Goal: Information Seeking & Learning: Learn about a topic

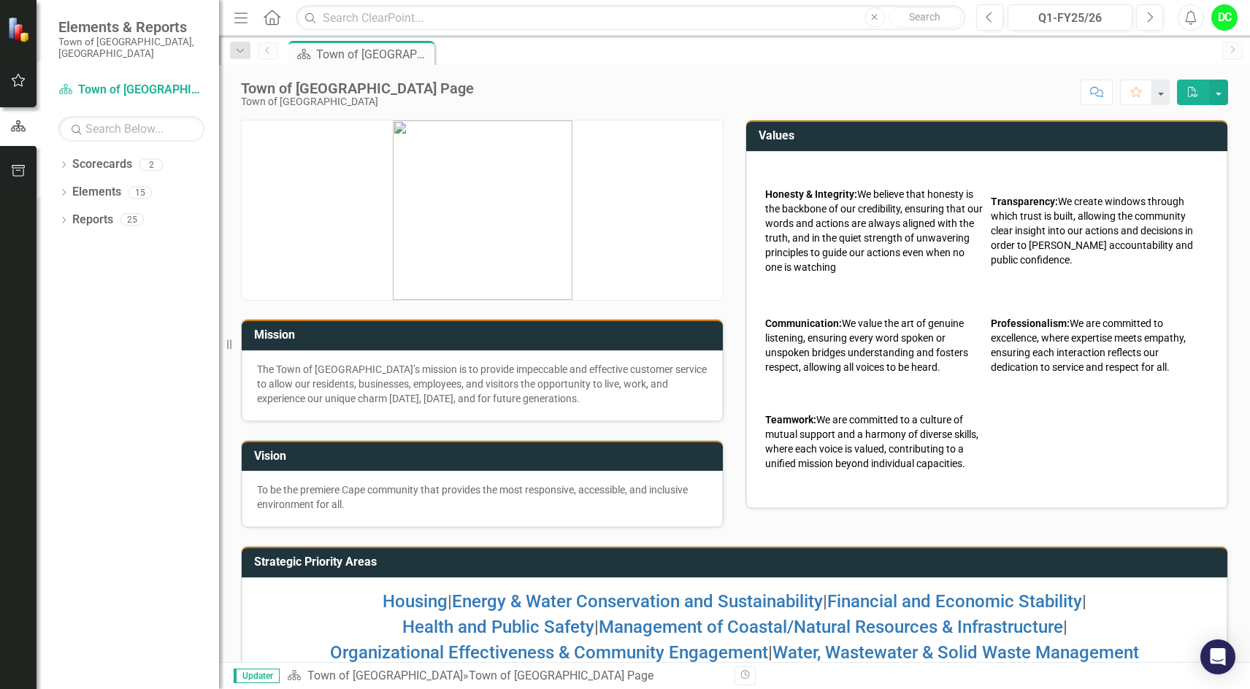
scroll to position [38, 0]
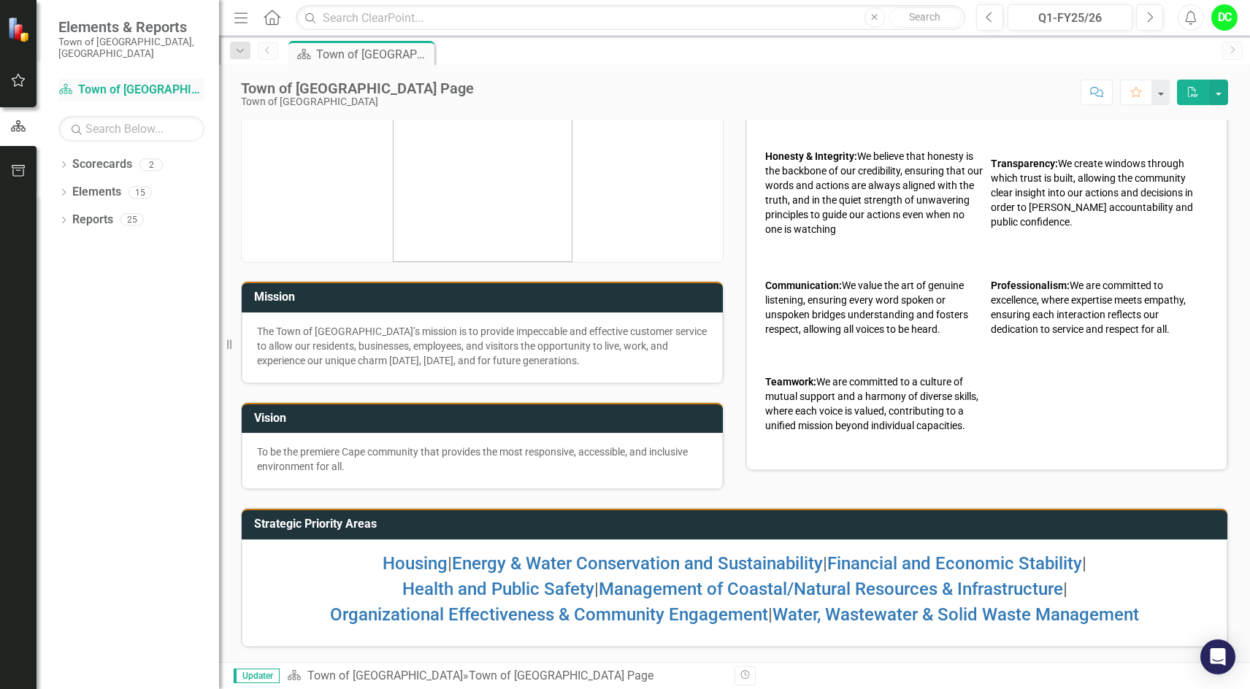
click at [164, 82] on link "Scorecard Town of [GEOGRAPHIC_DATA]" at bounding box center [131, 90] width 146 height 17
click at [65, 162] on icon "Dropdown" at bounding box center [63, 166] width 10 height 8
click at [134, 186] on link "Town of [GEOGRAPHIC_DATA]" at bounding box center [149, 192] width 139 height 17
click at [134, 184] on link "Town of [GEOGRAPHIC_DATA]" at bounding box center [149, 192] width 139 height 17
click at [65, 218] on icon "Dropdown" at bounding box center [63, 222] width 10 height 8
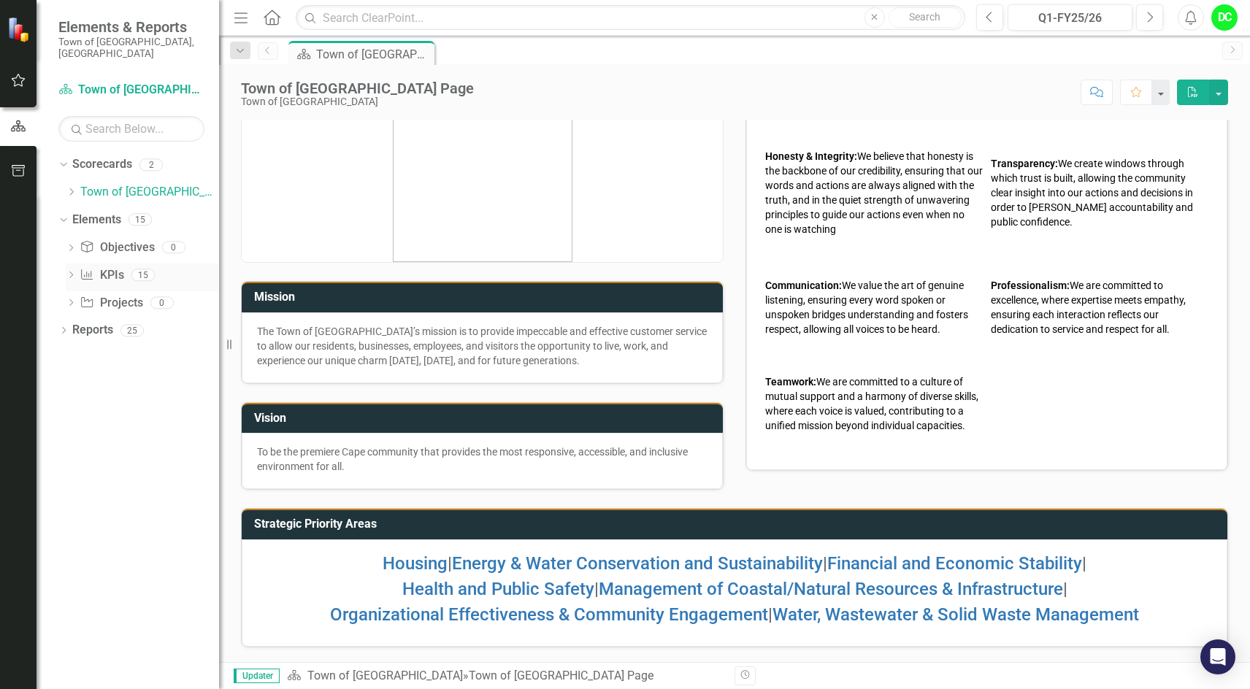
click at [72, 272] on icon "Dropdown" at bounding box center [71, 276] width 10 height 8
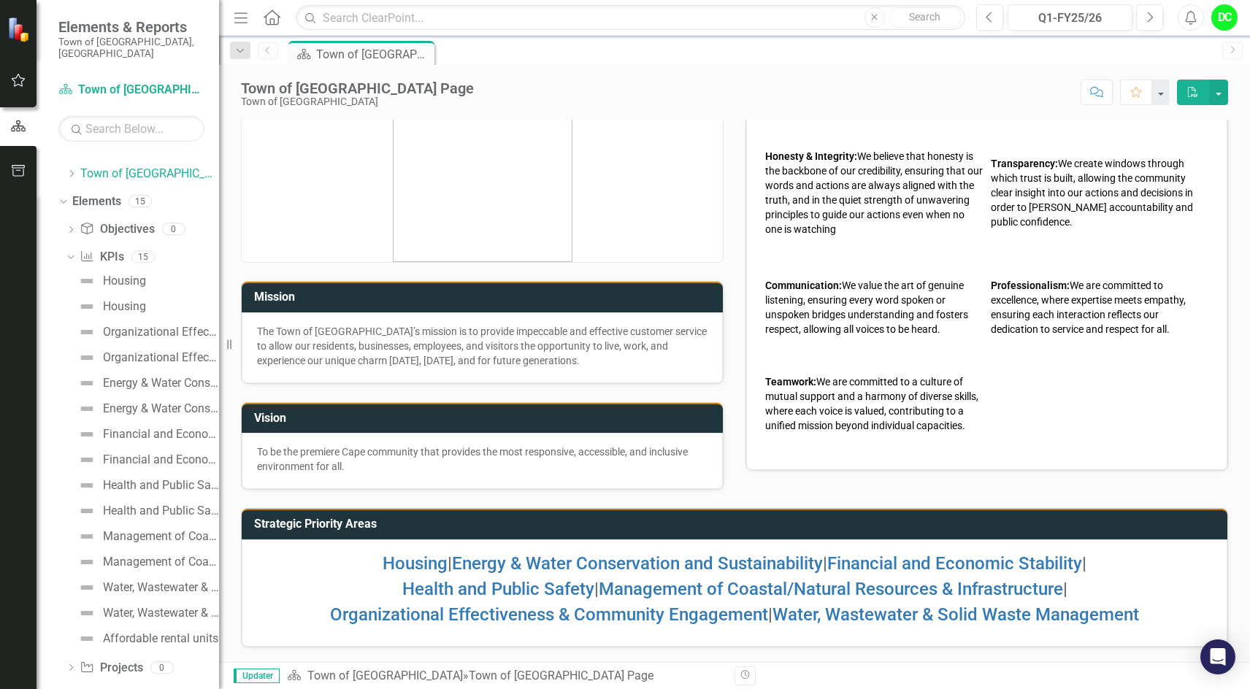
scroll to position [28, 0]
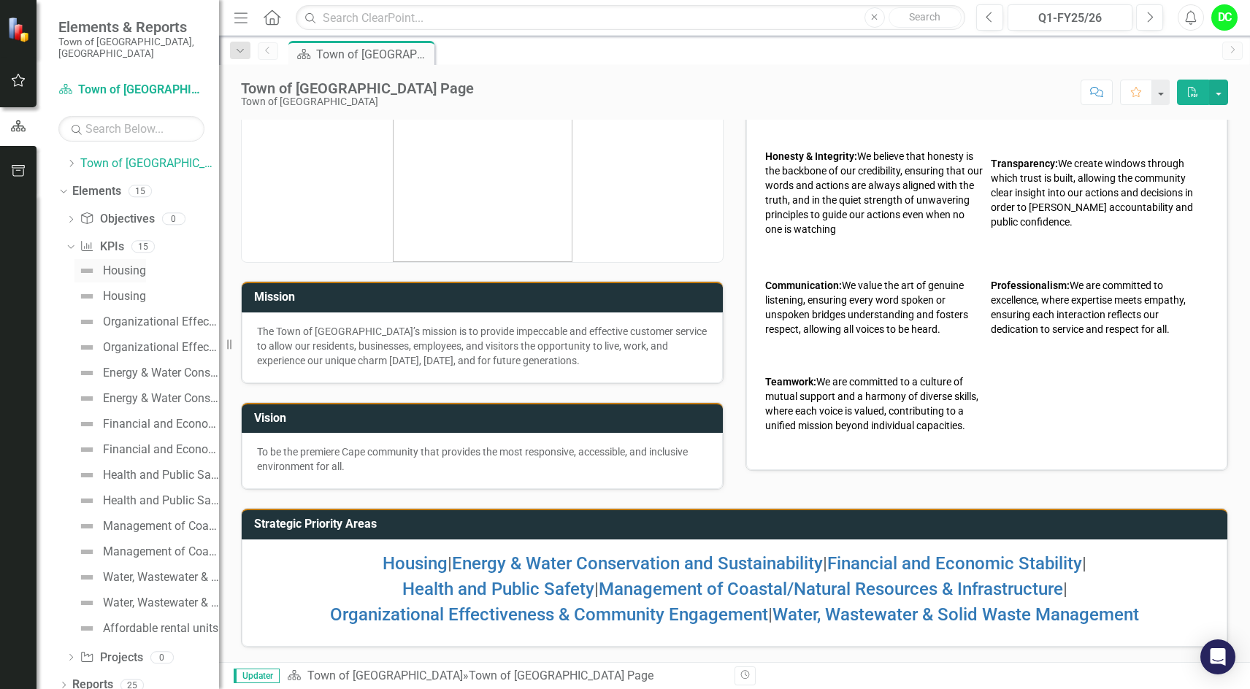
click at [126, 264] on div "Housing" at bounding box center [124, 270] width 43 height 13
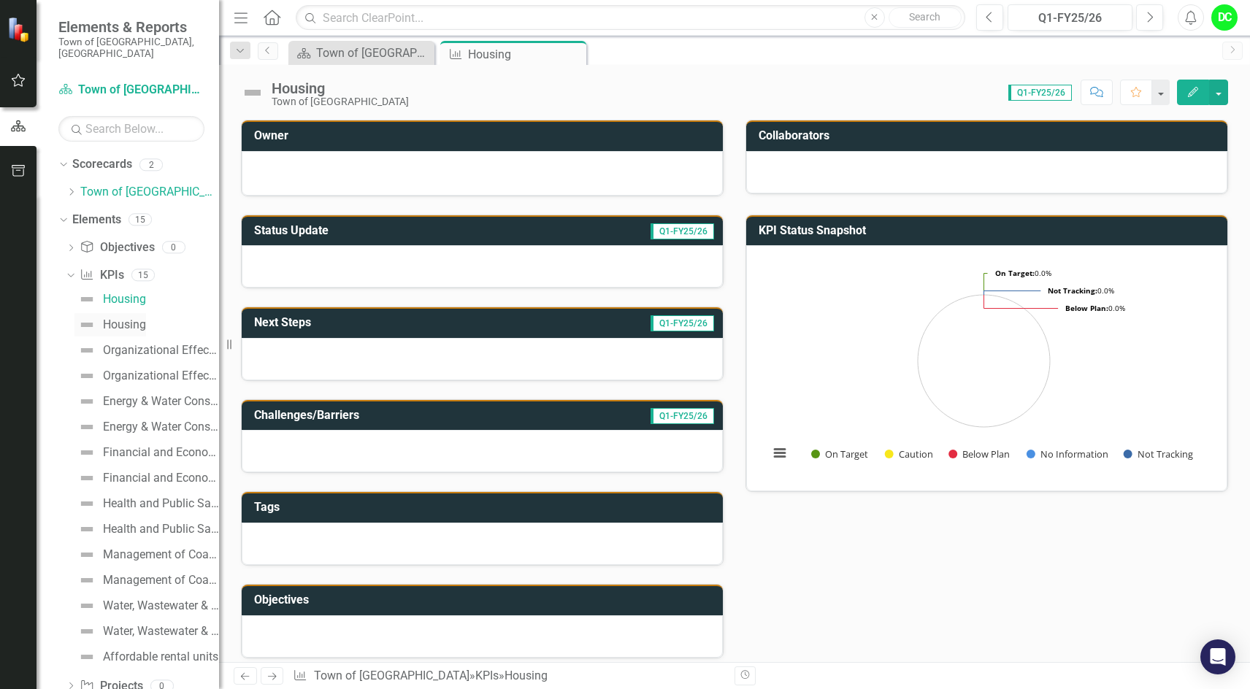
click at [135, 318] on div "Housing" at bounding box center [124, 324] width 43 height 13
click at [163, 344] on div "Organizational Effectiveness & Community Engagement" at bounding box center [161, 350] width 116 height 13
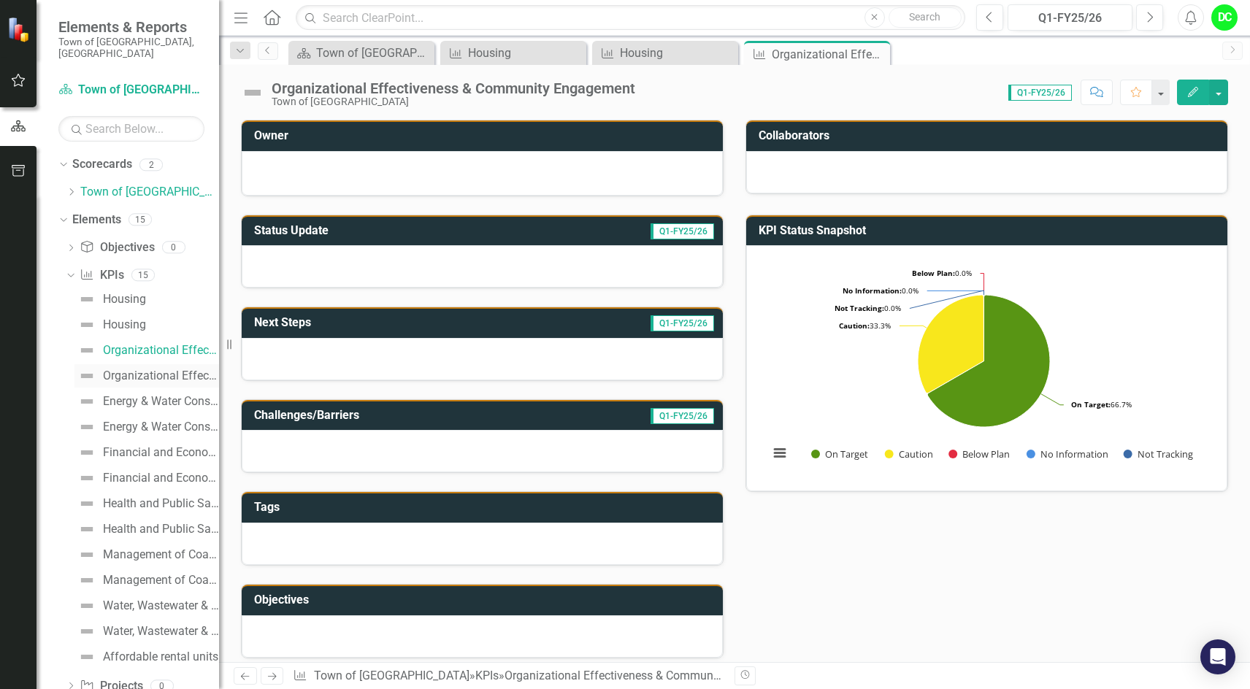
click at [169, 369] on div "Organizational Effectiveness & Community Engagement" at bounding box center [161, 375] width 116 height 13
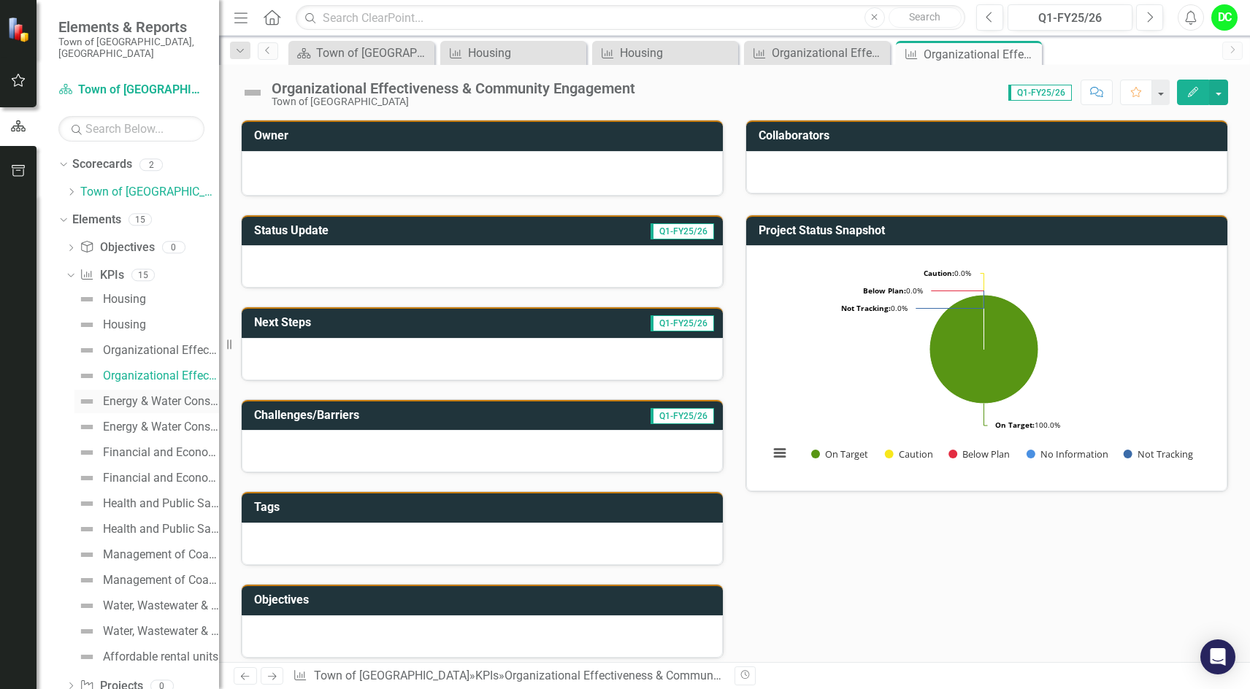
click at [175, 395] on div "Energy & Water Conservation and Sustainability" at bounding box center [161, 401] width 116 height 13
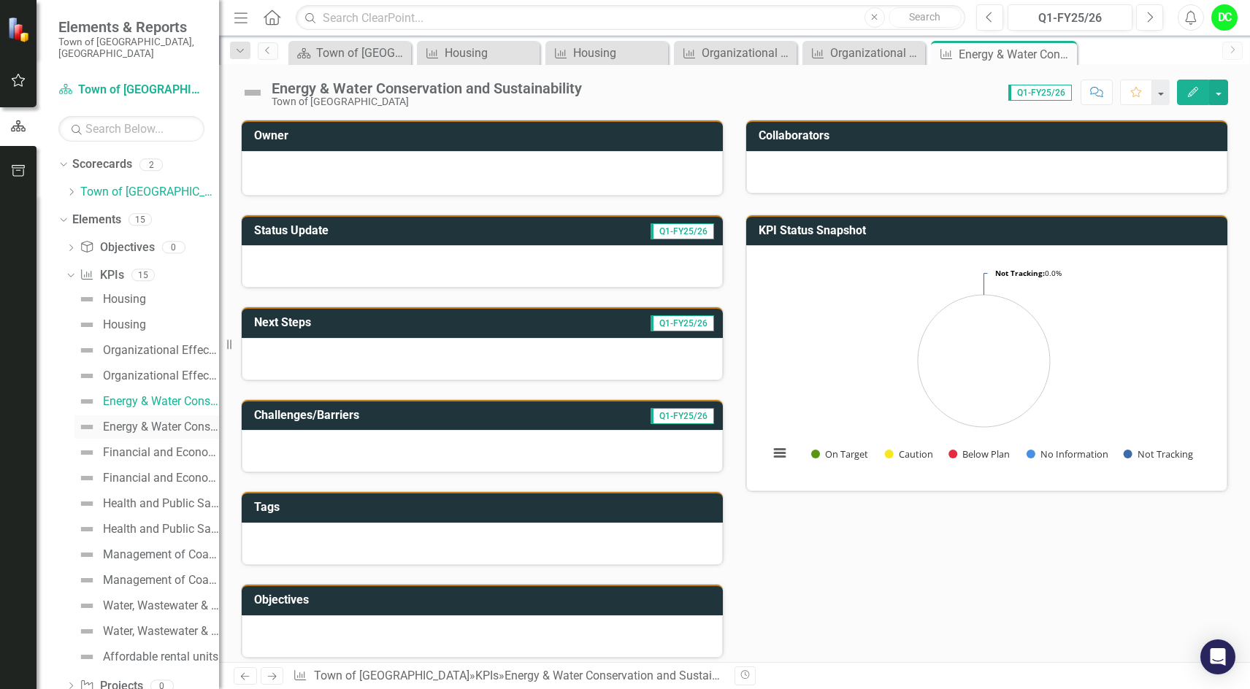
click at [177, 420] on div "Energy & Water Conservation and Sustainability" at bounding box center [161, 426] width 116 height 13
click at [178, 446] on div "Financial and Economic Stability" at bounding box center [161, 452] width 116 height 13
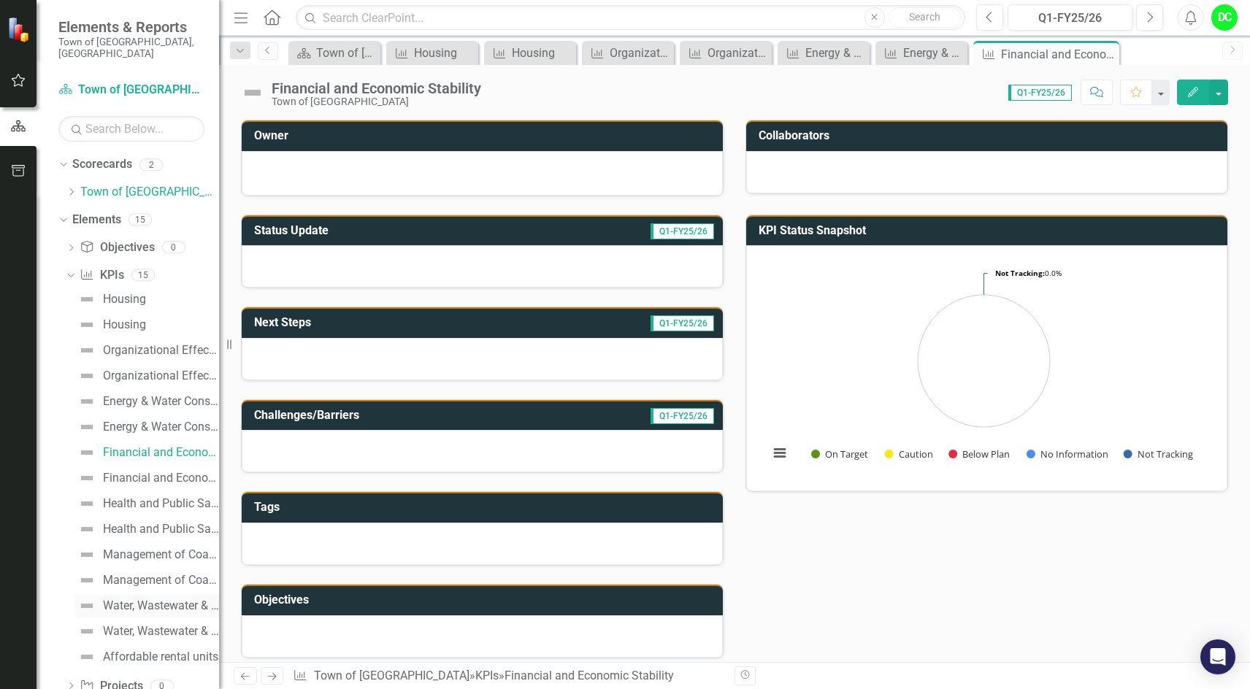
click at [163, 599] on div "Water, Wastewater & Solid Waste Management" at bounding box center [161, 605] width 116 height 13
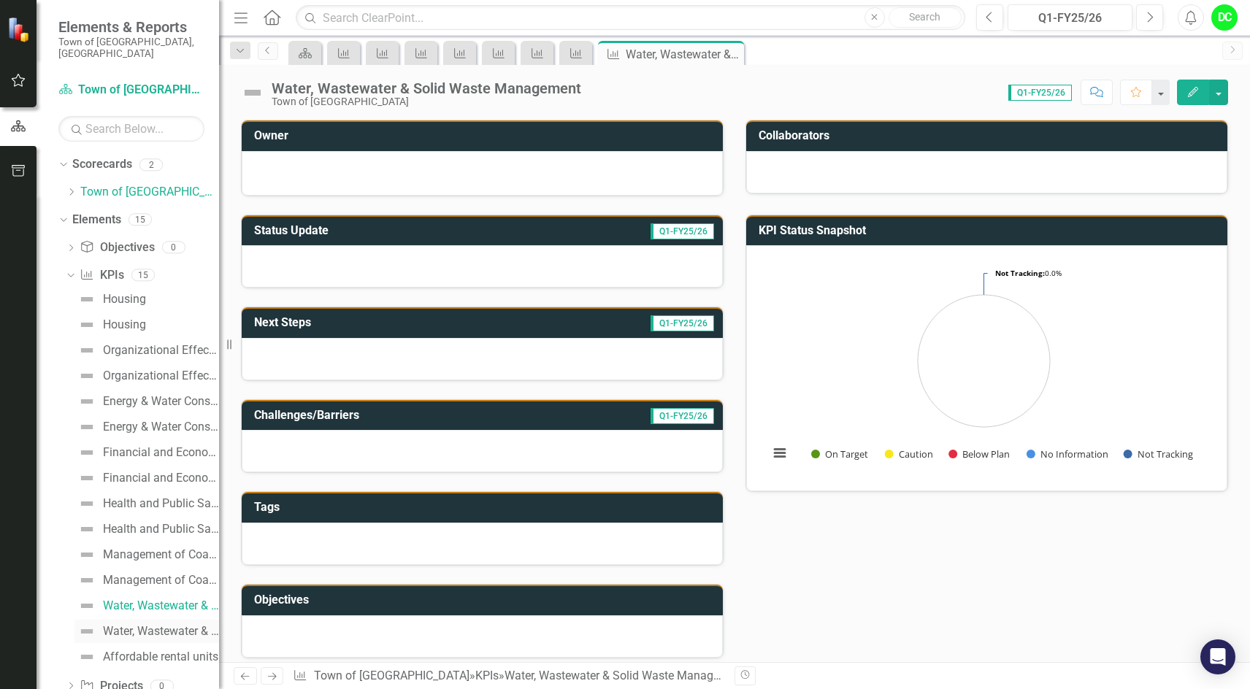
click at [166, 625] on div "Water, Wastewater & Solid Waste Management" at bounding box center [161, 631] width 116 height 13
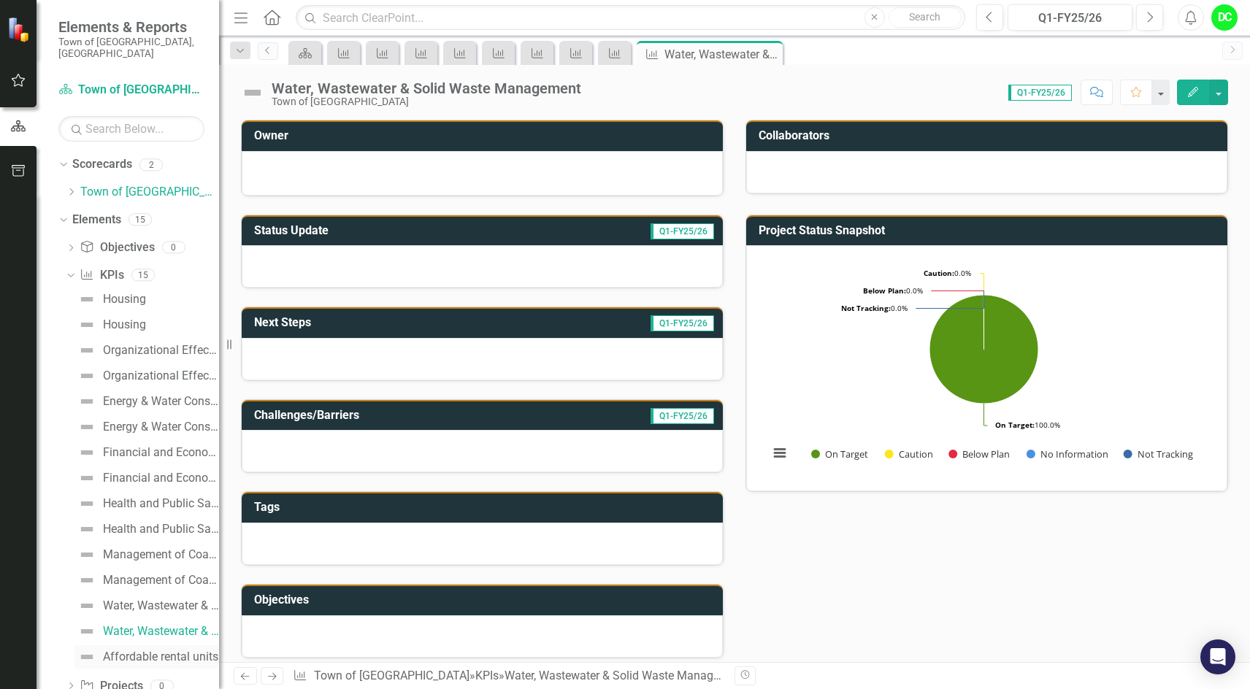
click at [178, 650] on div "Affordable rental units" at bounding box center [160, 656] width 115 height 13
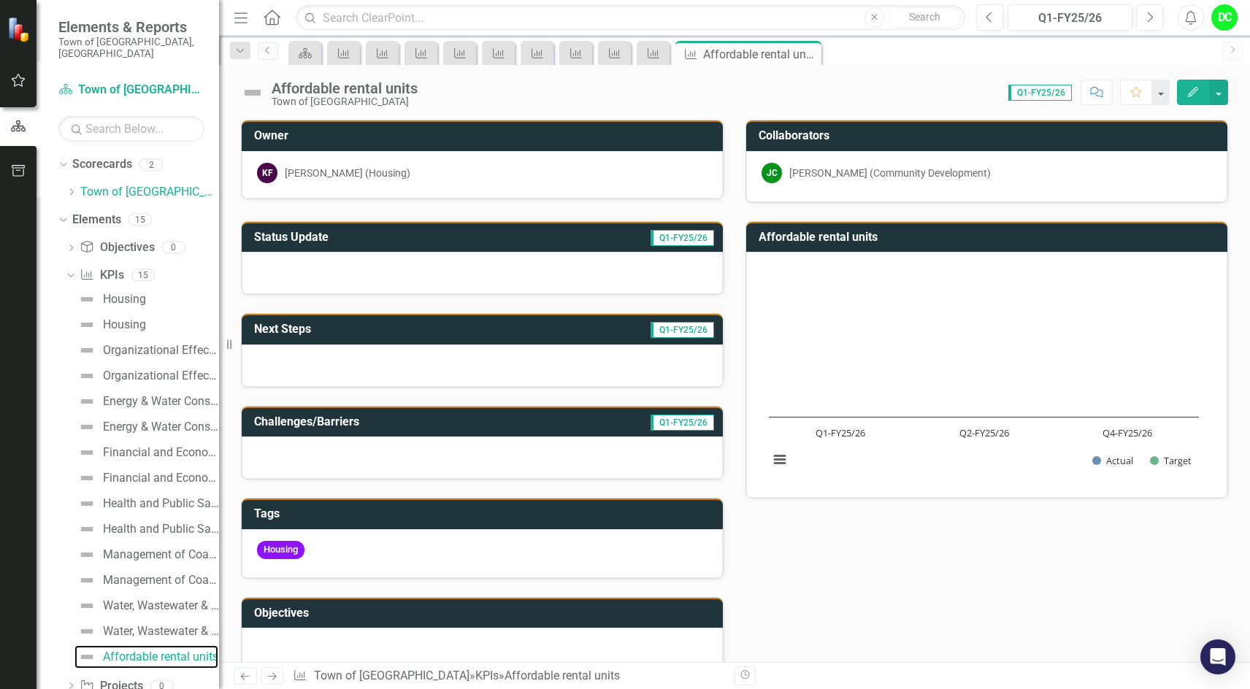
scroll to position [28, 0]
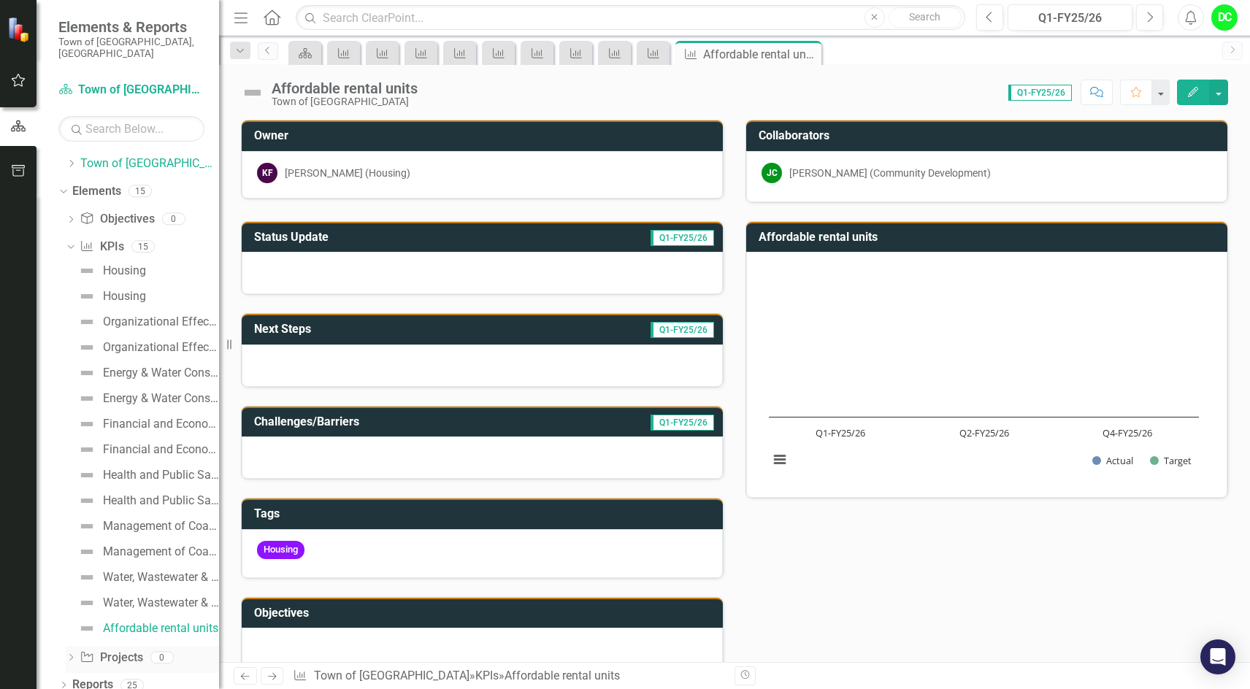
click at [77, 647] on div "Dropdown Project Projects 0" at bounding box center [142, 660] width 153 height 28
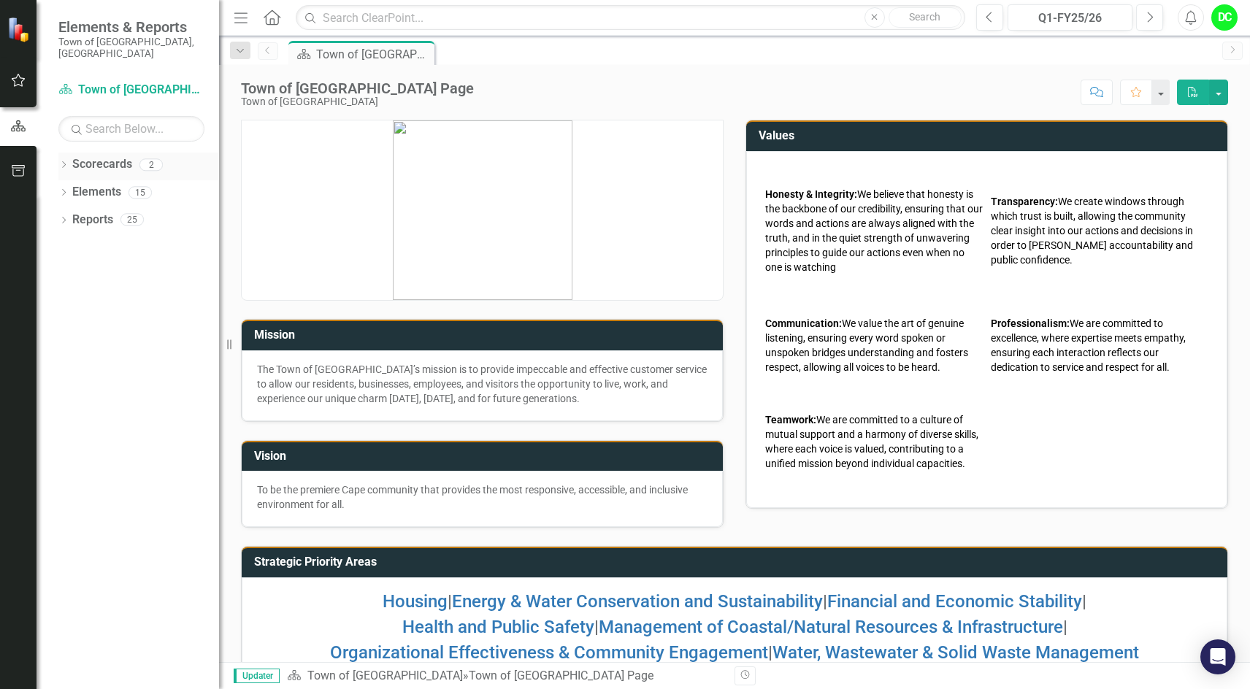
click at [65, 162] on icon "Dropdown" at bounding box center [63, 166] width 10 height 8
click at [109, 184] on link "Town of [GEOGRAPHIC_DATA]" at bounding box center [149, 192] width 139 height 17
click at [63, 177] on div "Dropdown Scorecards 2 Dropdown Town of Falmouth Law Department" at bounding box center [138, 180] width 161 height 55
click at [72, 188] on icon at bounding box center [72, 191] width 4 height 7
click at [120, 212] on link "Law Department" at bounding box center [157, 220] width 124 height 17
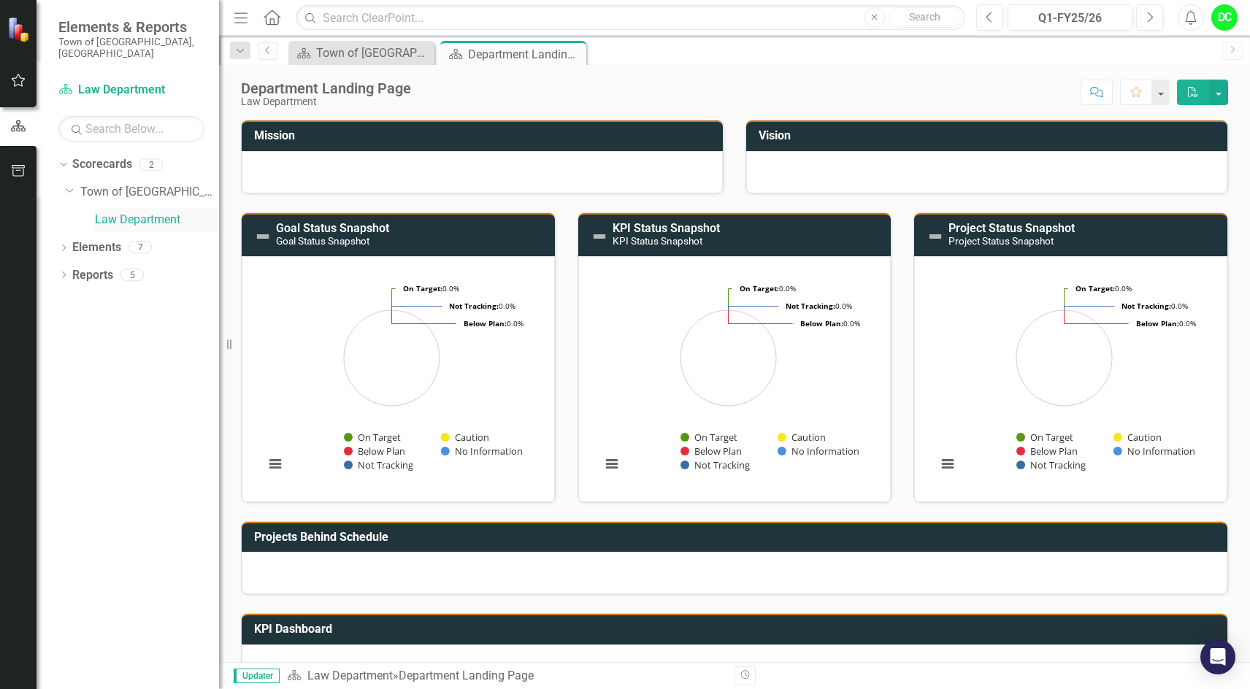
click at [148, 212] on link "Law Department" at bounding box center [157, 220] width 124 height 17
click at [64, 245] on icon "Dropdown" at bounding box center [63, 249] width 10 height 8
click at [72, 272] on icon at bounding box center [71, 275] width 4 height 7
click at [177, 293] on div "Enhance operational effectiveness and efficiency." at bounding box center [161, 299] width 116 height 13
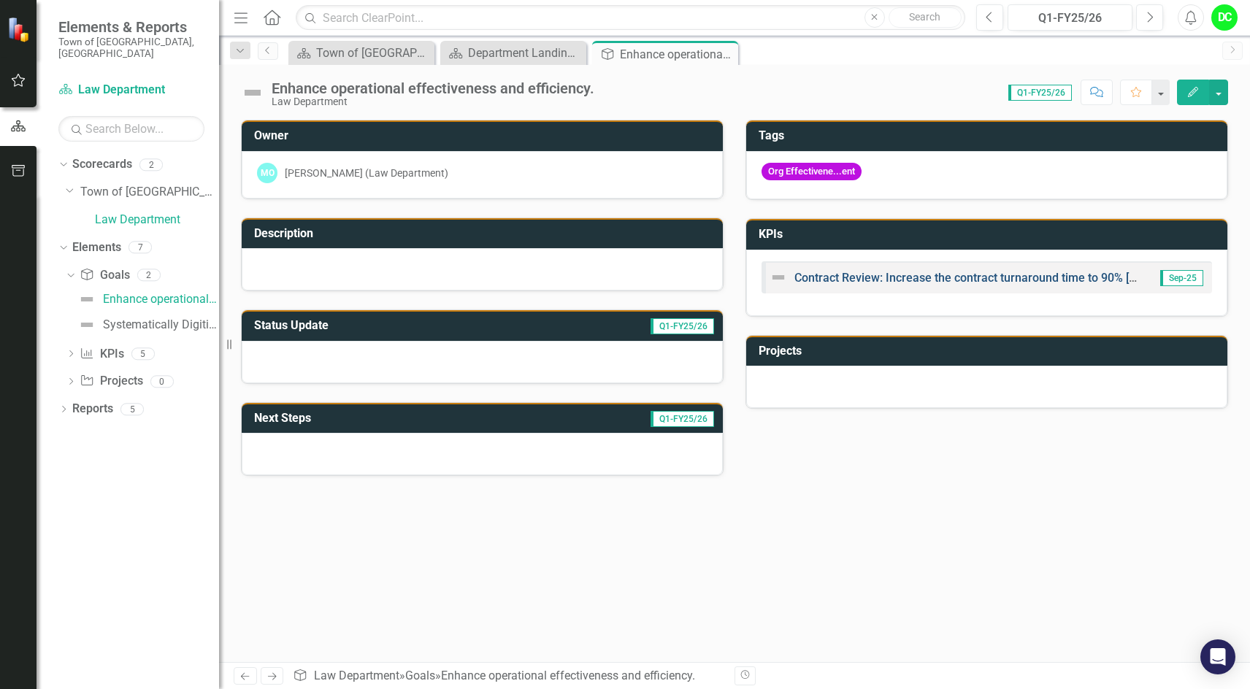
click at [851, 279] on link "Contract Review: Increase the contract turnaround time to 90% within 5 days or …" at bounding box center [1023, 278] width 459 height 14
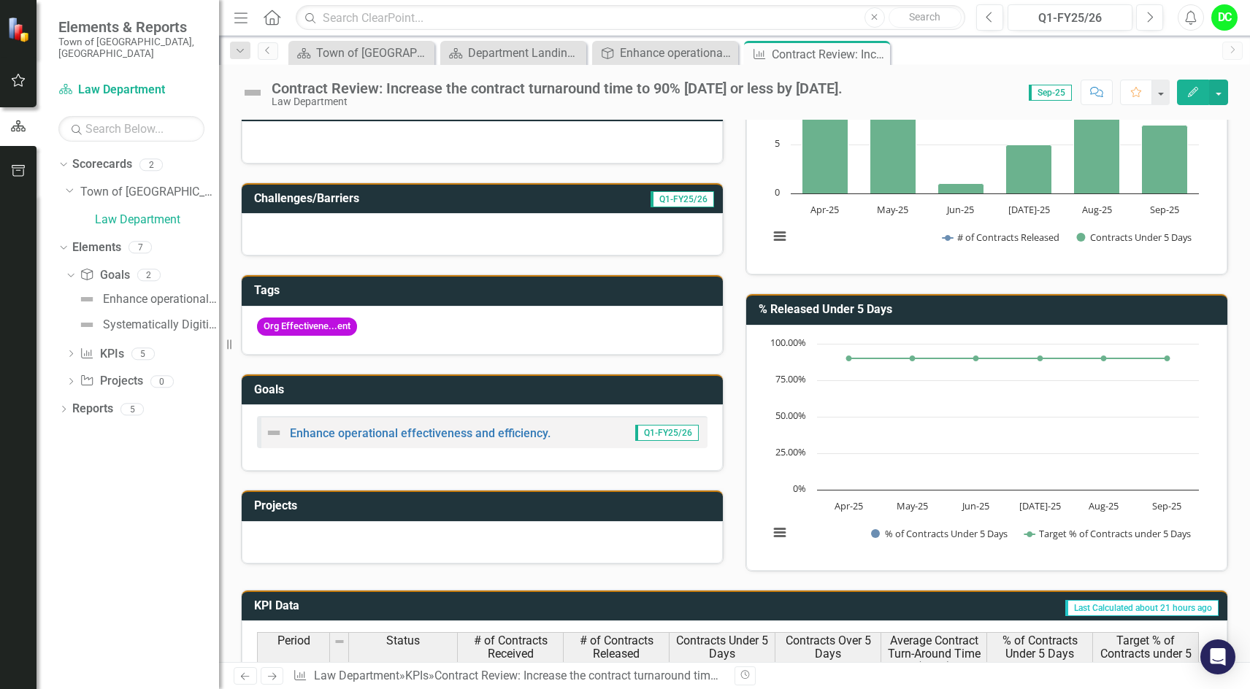
scroll to position [47, 0]
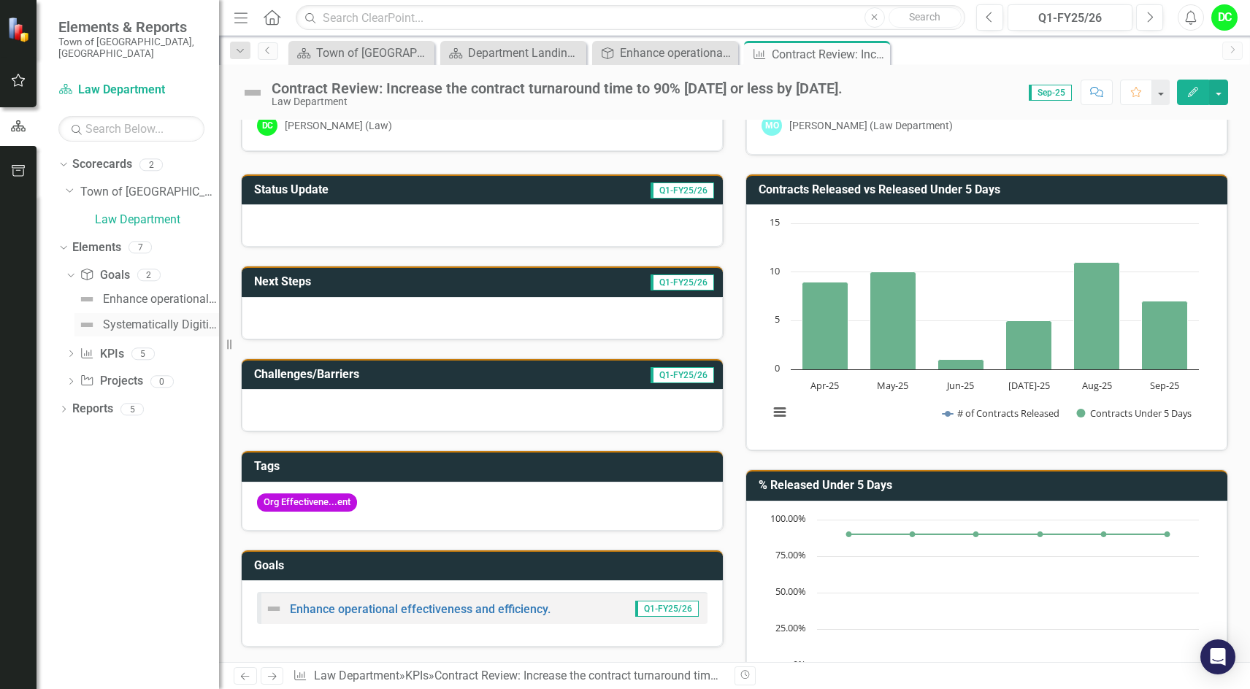
click at [167, 318] on div "Systematically Digitize All Office Files" at bounding box center [161, 324] width 116 height 13
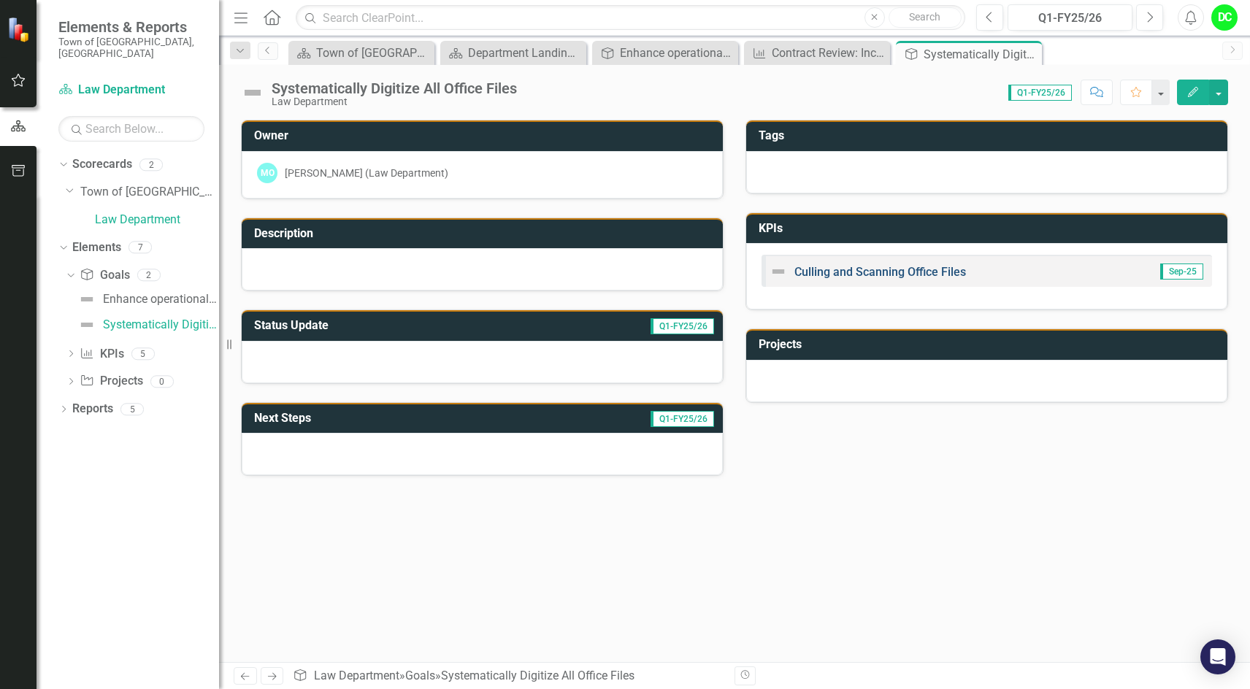
click at [878, 274] on link "Culling and Scanning Office Files" at bounding box center [880, 272] width 172 height 14
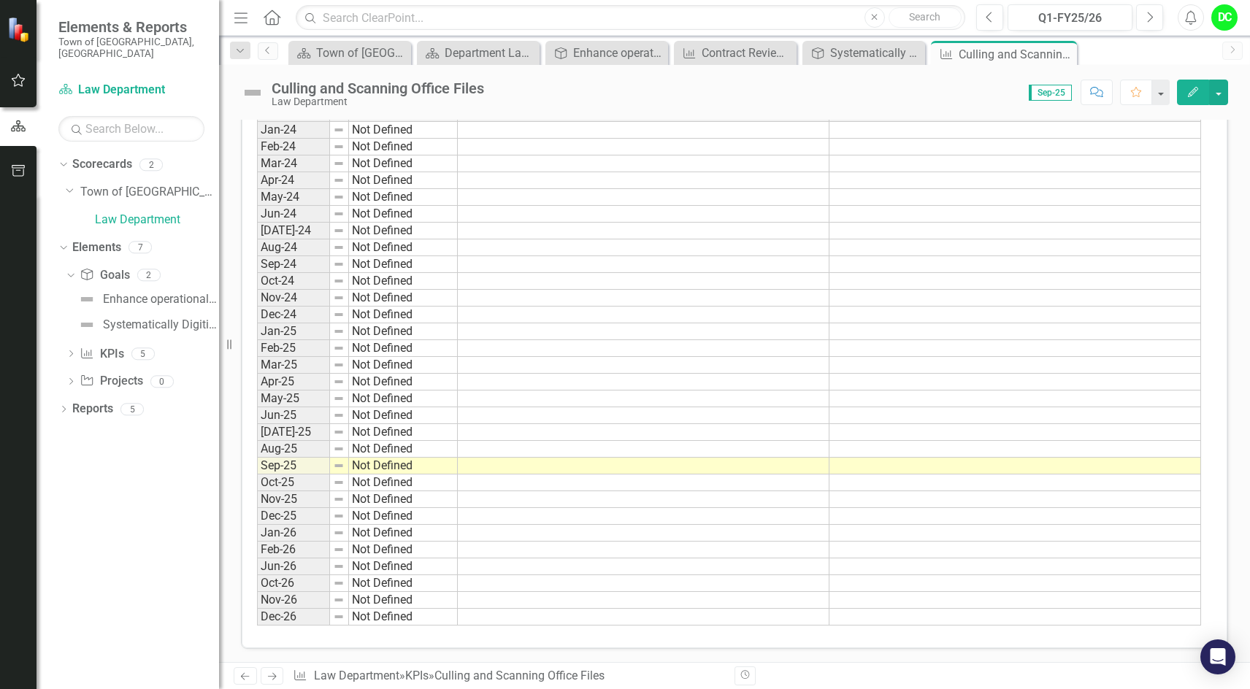
scroll to position [736, 0]
click at [70, 351] on icon "Dropdown" at bounding box center [71, 355] width 10 height 8
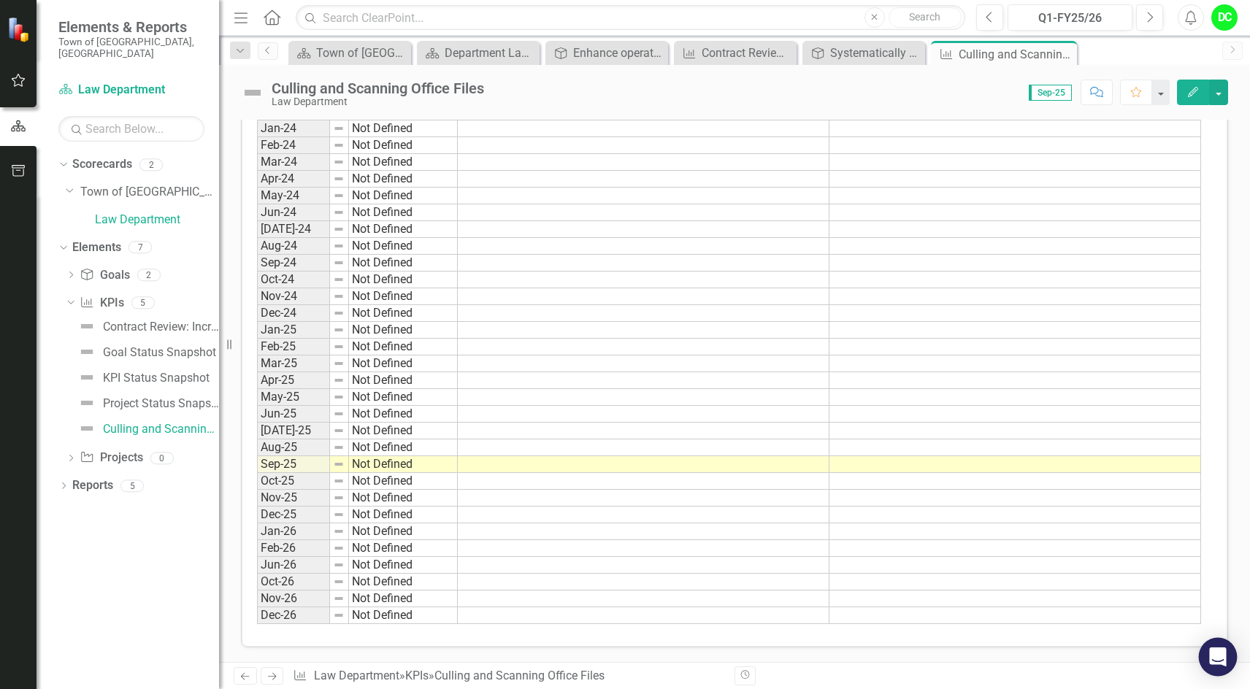
click at [1220, 661] on icon "Open Intercom Messenger" at bounding box center [1217, 656] width 19 height 19
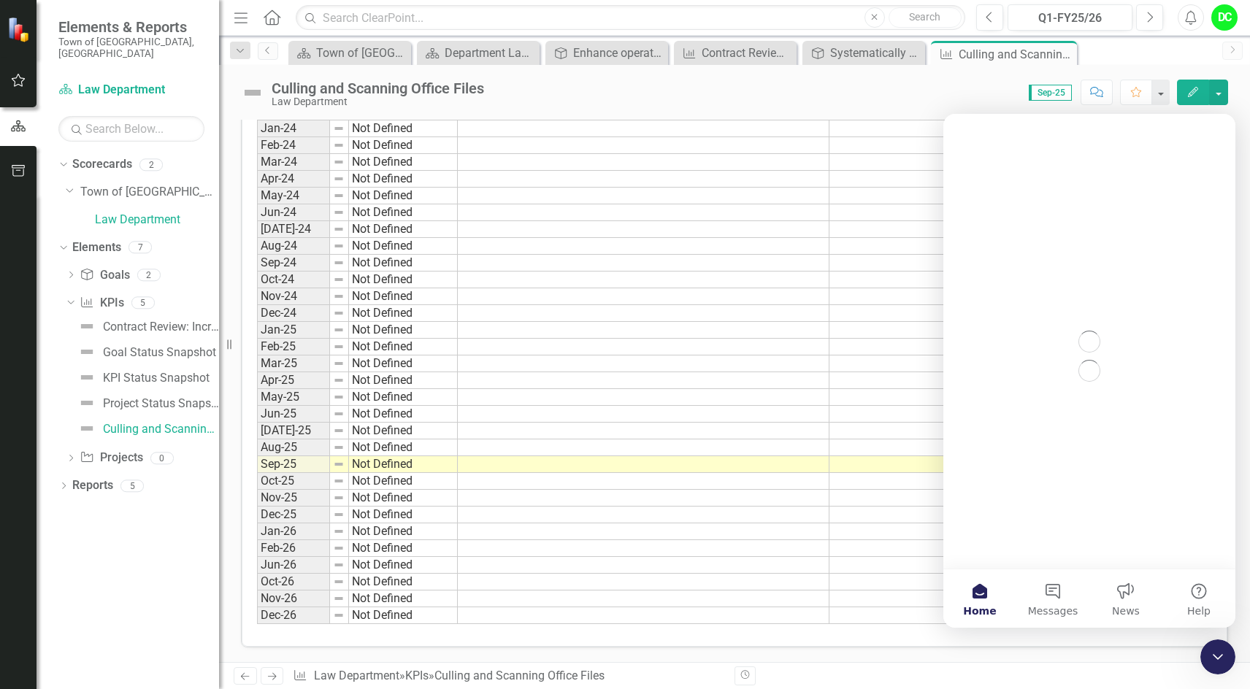
scroll to position [0, 0]
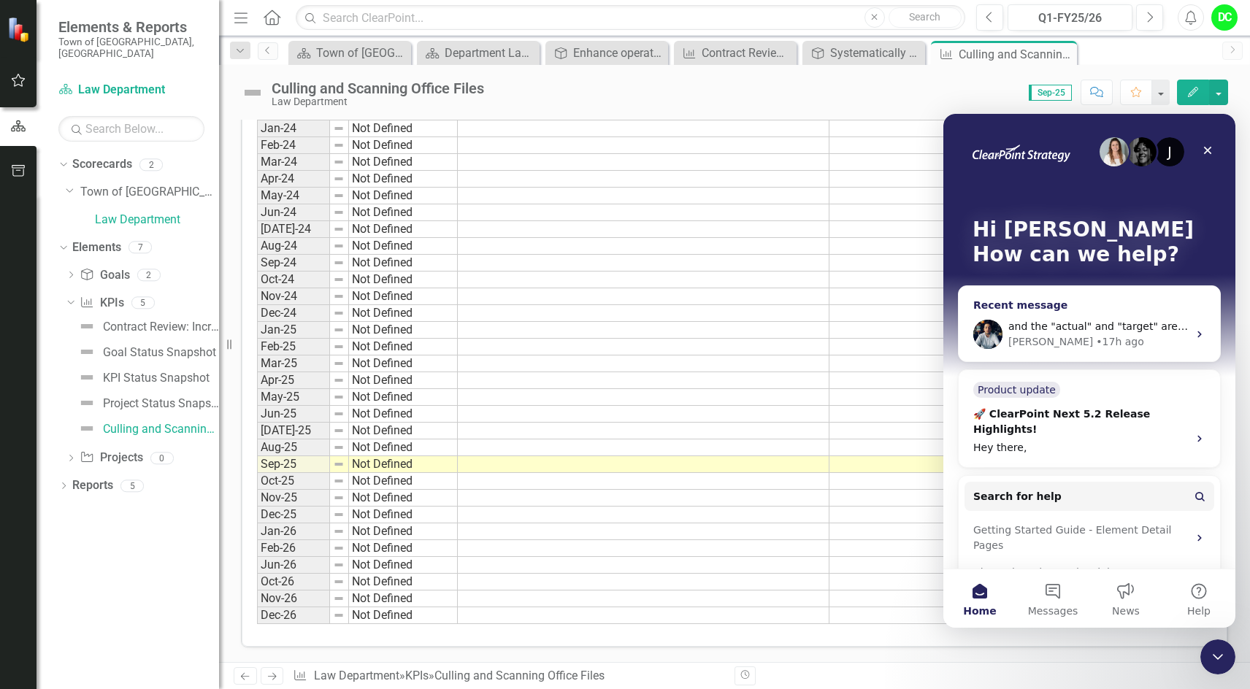
click at [1180, 331] on div "and the "actual" and "target" are showing as percentages instead of just number…" at bounding box center [1088, 334] width 261 height 54
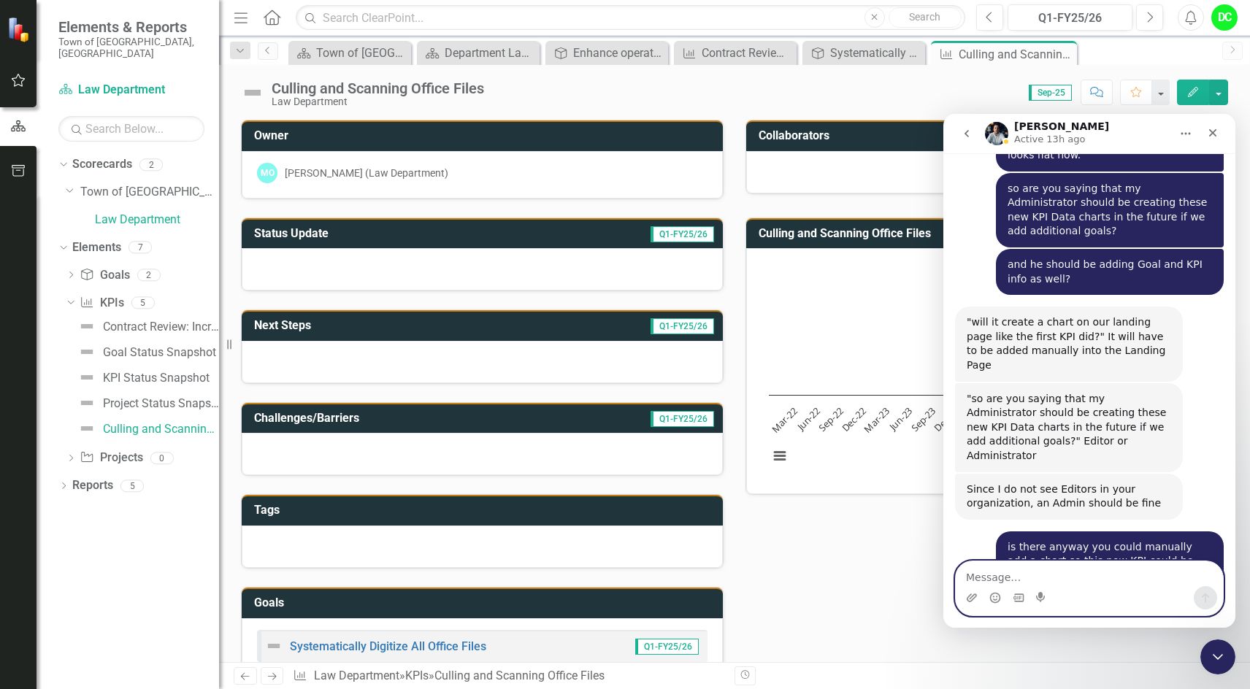
click at [1011, 578] on textarea "Message…" at bounding box center [1089, 573] width 267 height 25
click at [995, 572] on textarea "Message…" at bounding box center [1089, 573] width 267 height 25
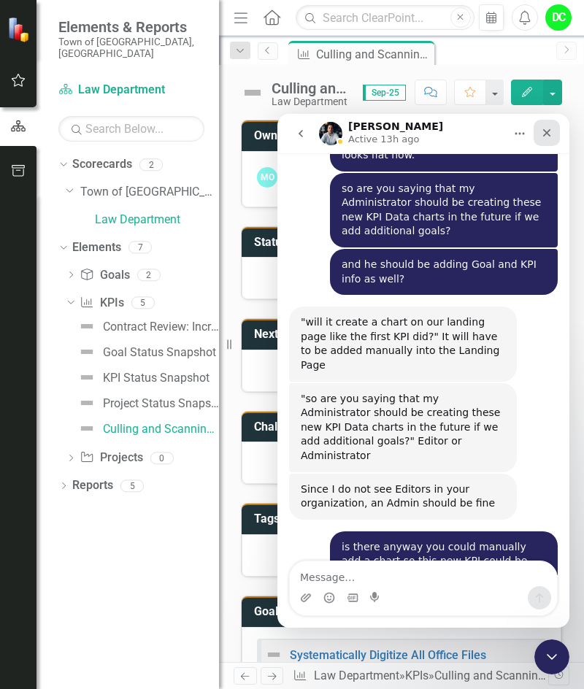
click at [547, 126] on div "Close" at bounding box center [547, 133] width 26 height 26
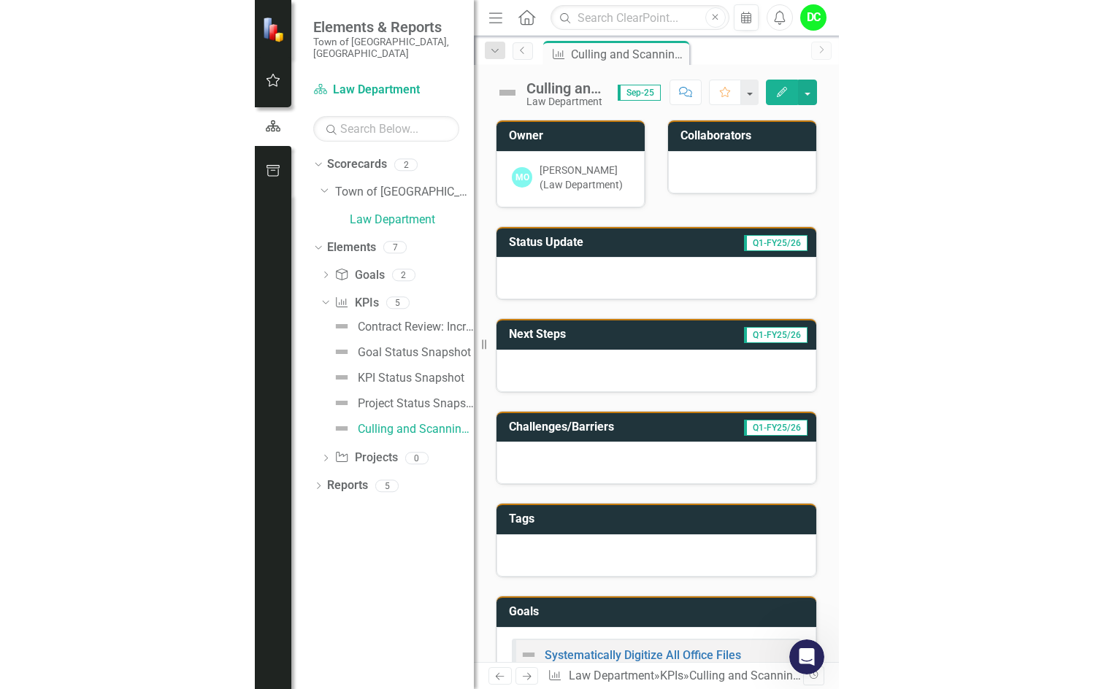
scroll to position [9346, 0]
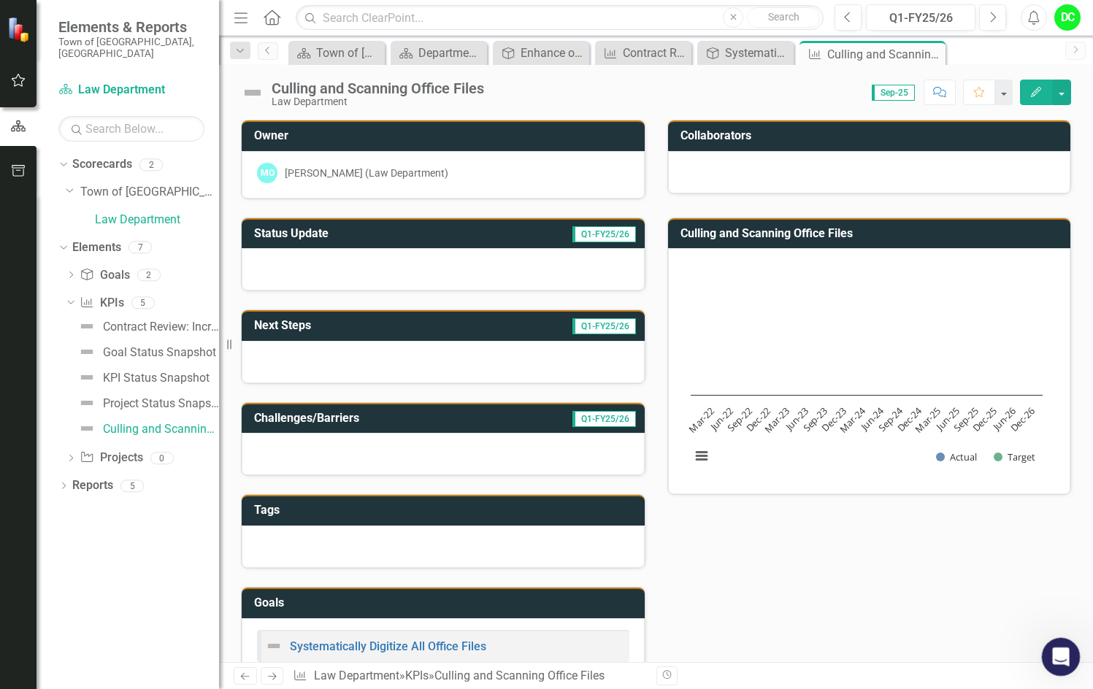
click at [1055, 659] on icon "Open Intercom Messenger" at bounding box center [1059, 655] width 24 height 24
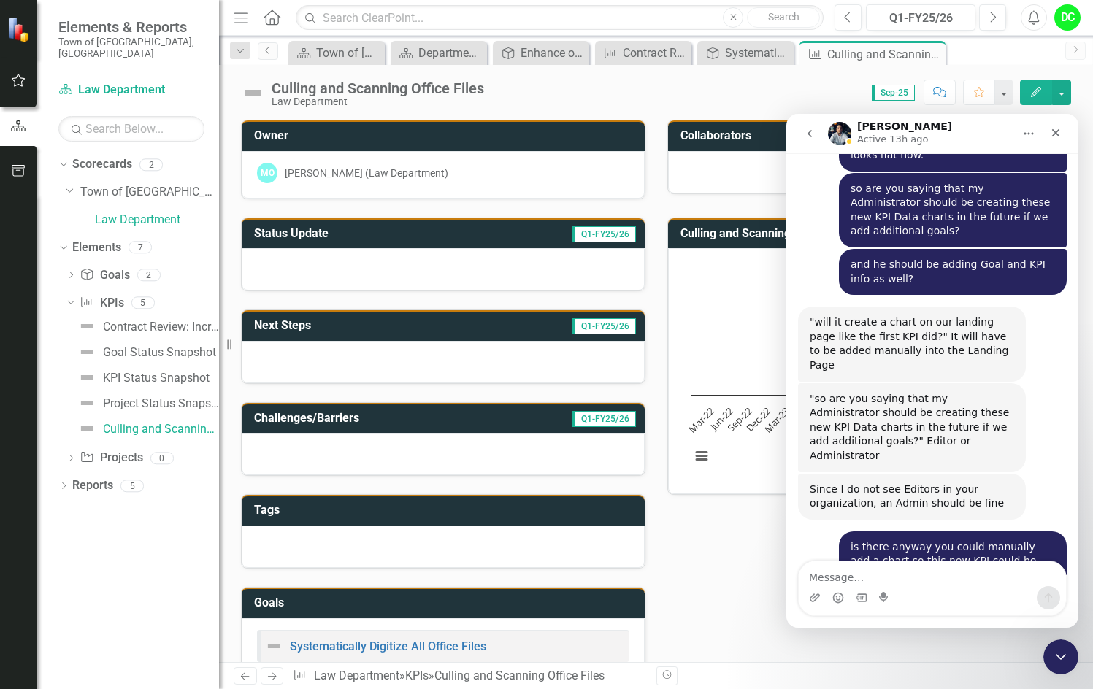
click at [829, 577] on textarea "Message…" at bounding box center [932, 573] width 267 height 25
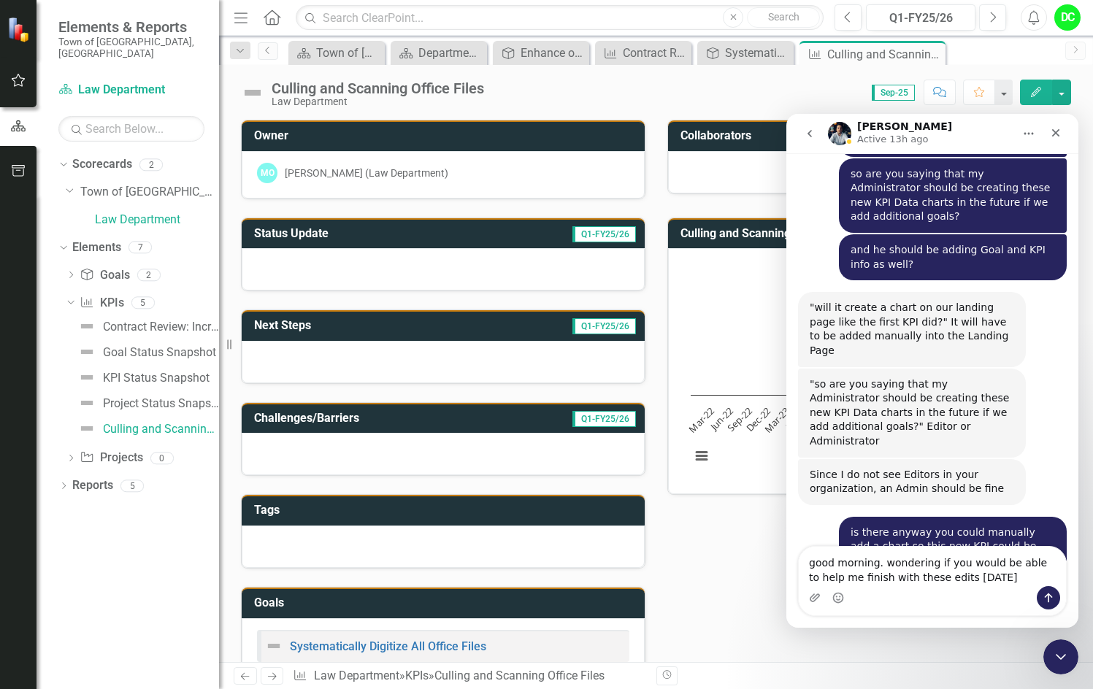
type textarea "good morning. wondering if you would be able to help me finish with these edits…"
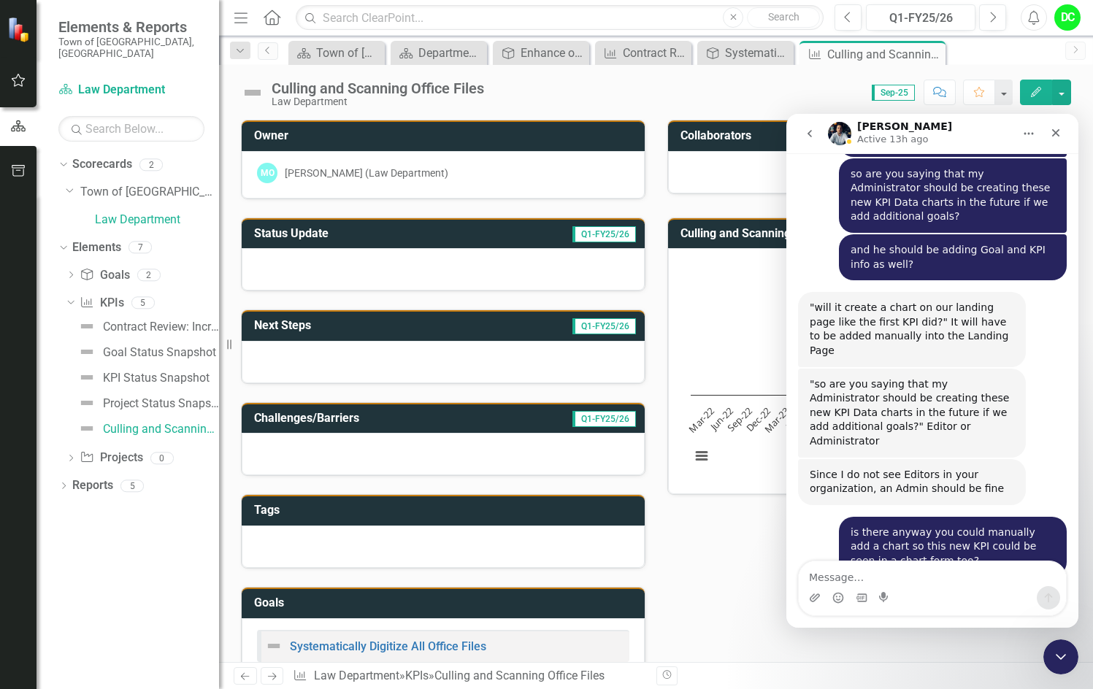
scroll to position [9424, 0]
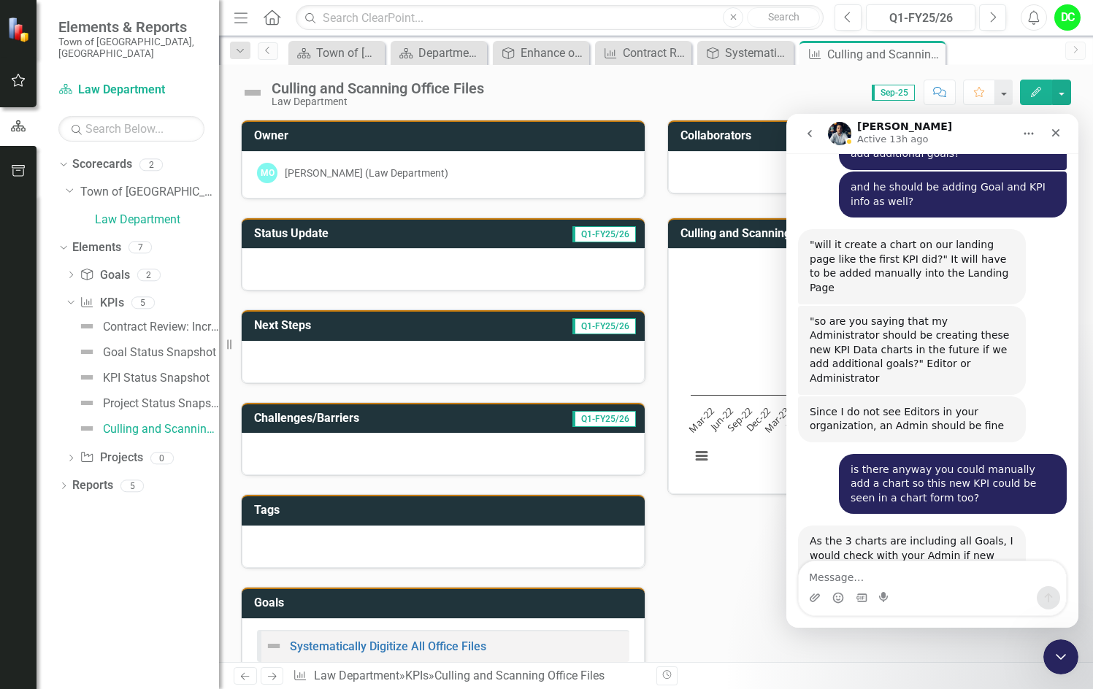
click at [839, 131] on img "Intercom messenger" at bounding box center [839, 133] width 23 height 23
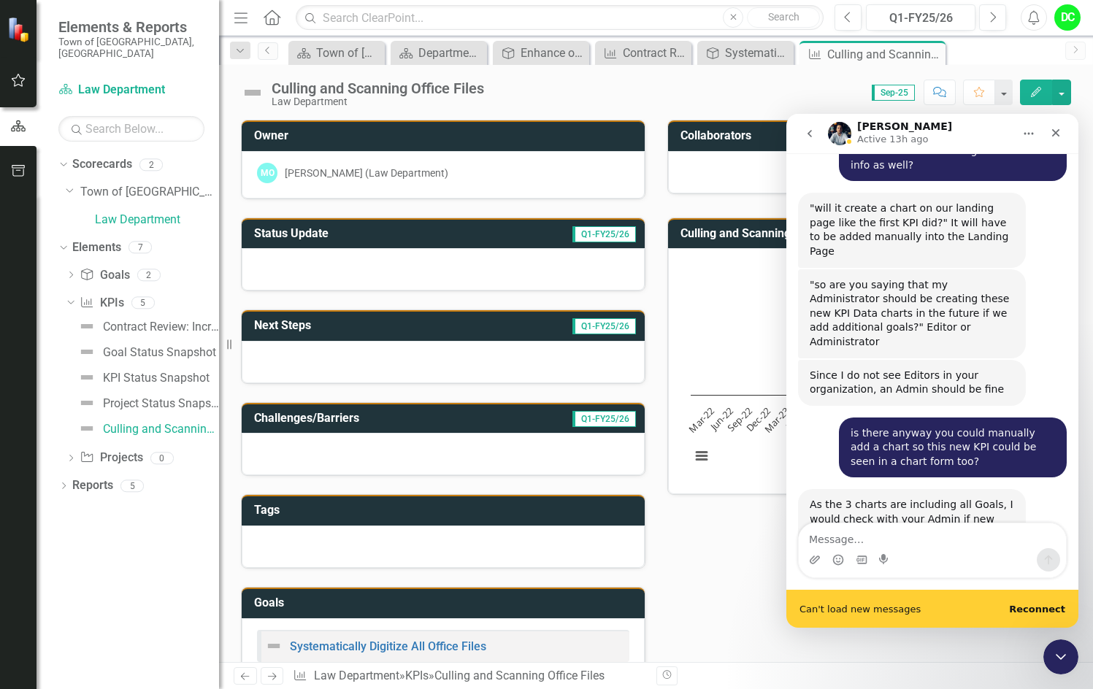
scroll to position [9462, 0]
click at [1058, 613] on b "Reconnect" at bounding box center [1037, 609] width 56 height 11
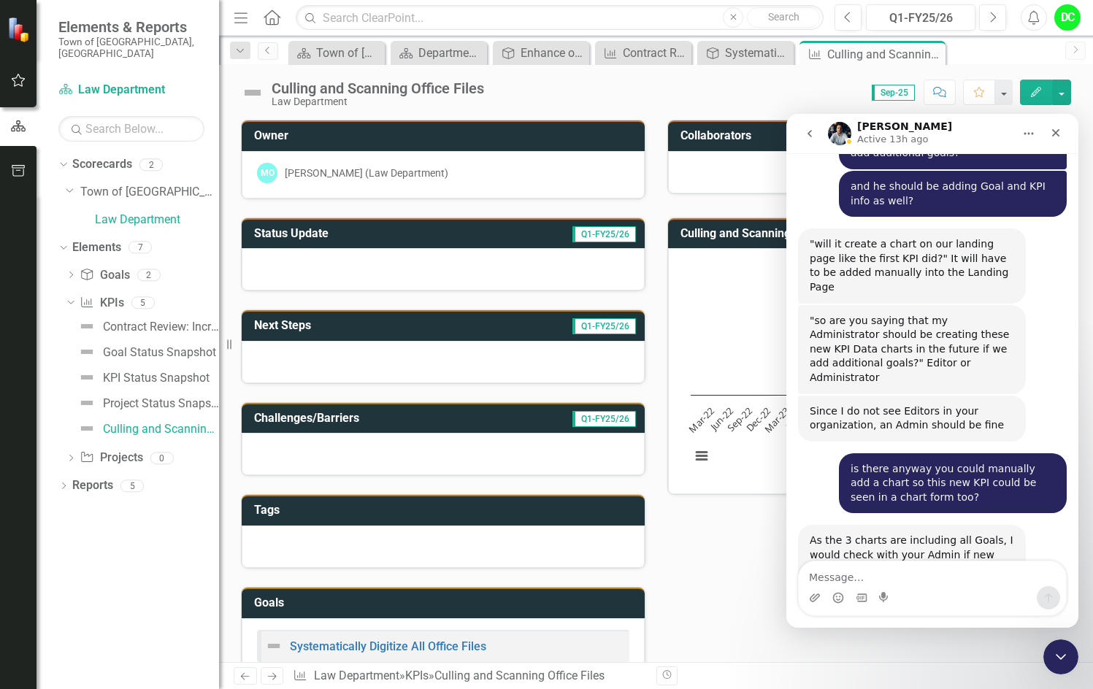
scroll to position [9424, 0]
click at [1056, 134] on icon "Close" at bounding box center [1056, 133] width 8 height 8
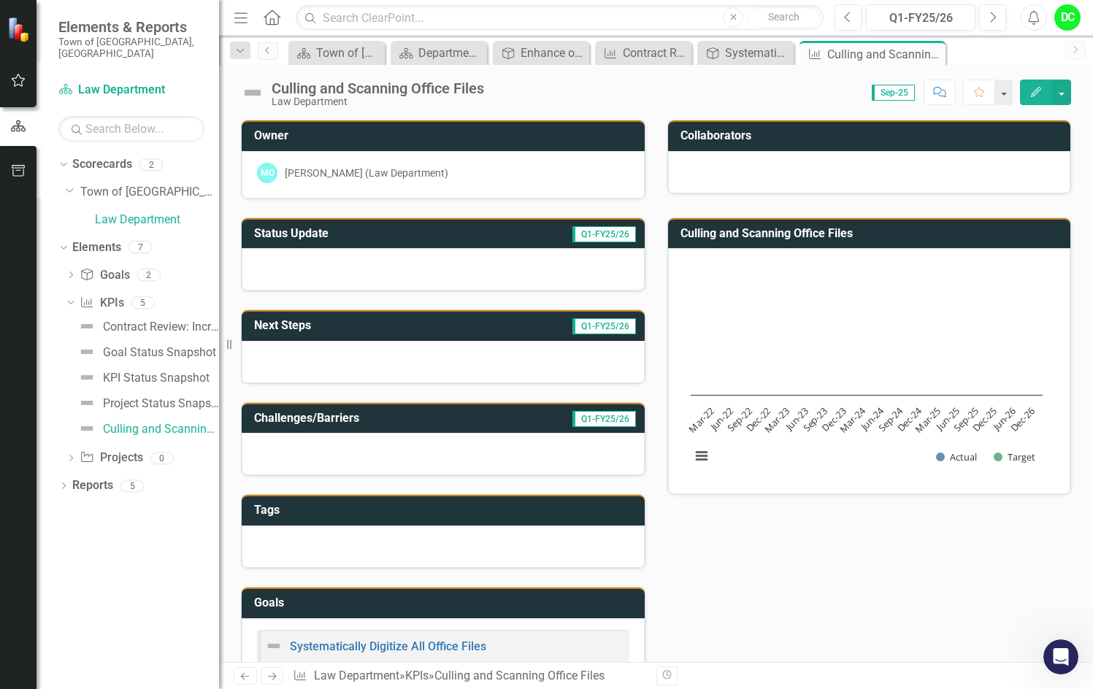
click at [658, 432] on div "Culling and Scanning Office Files Chart Bar chart with 2 data series. The chart…" at bounding box center [869, 347] width 426 height 296
